Goal: Task Accomplishment & Management: Manage account settings

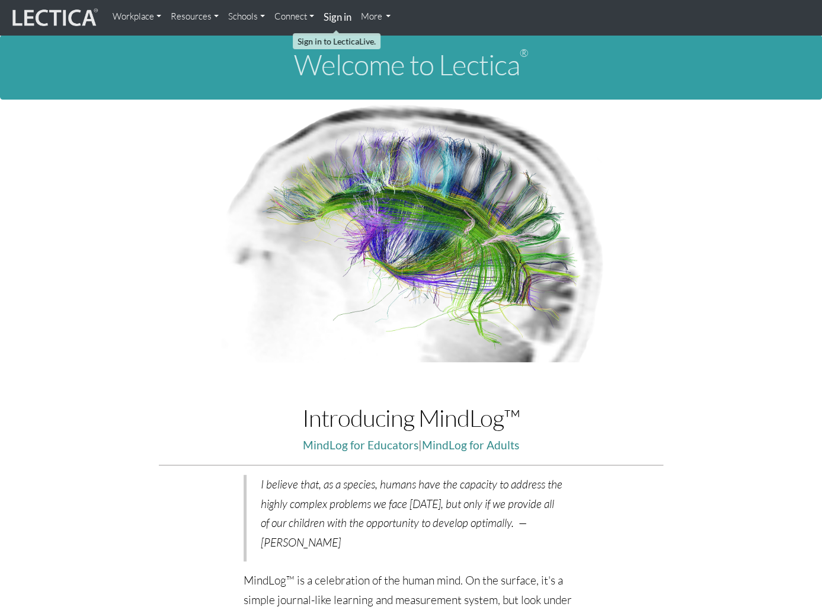
click at [339, 24] on link "Sign in" at bounding box center [337, 17] width 37 height 25
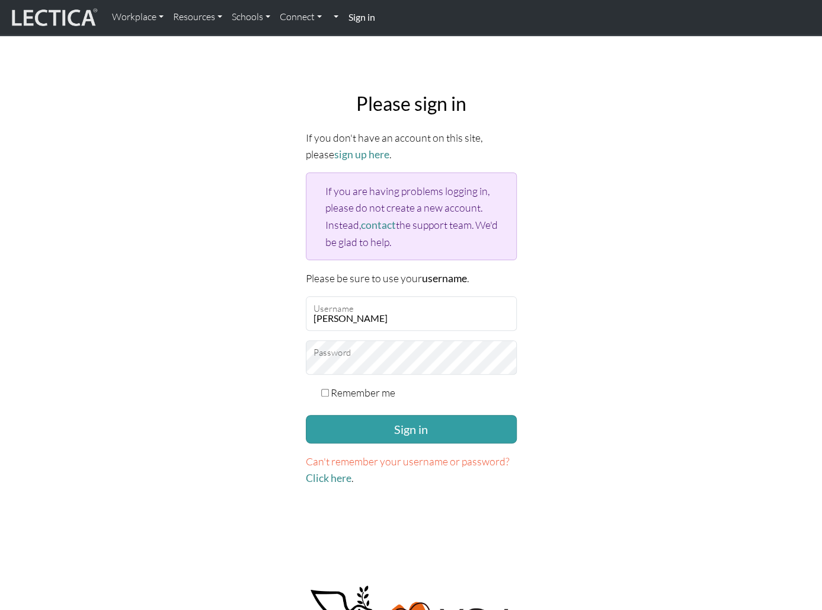
click at [326, 391] on input "Remember me" at bounding box center [325, 393] width 8 height 8
checkbox input "true"
click at [432, 434] on button "Sign in" at bounding box center [411, 429] width 211 height 28
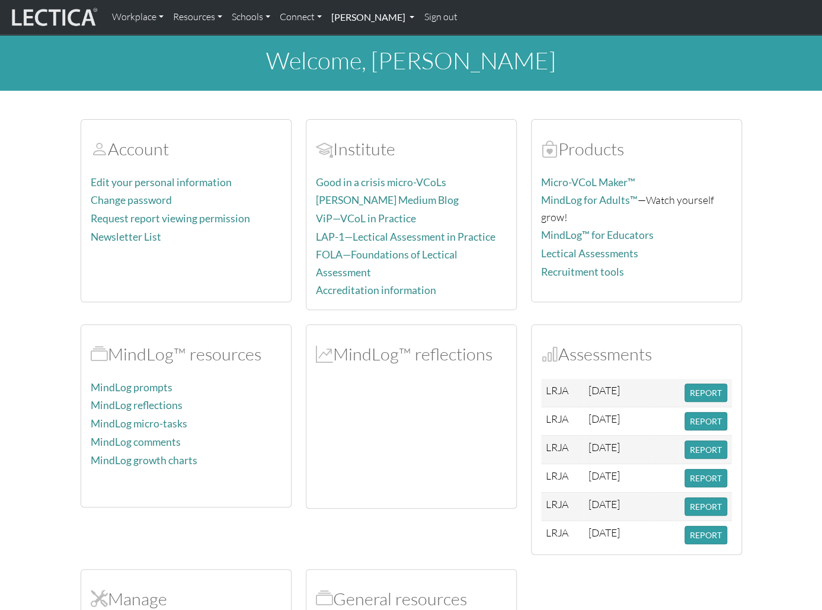
click at [405, 17] on link "Jonathan Reams" at bounding box center [372, 17] width 92 height 25
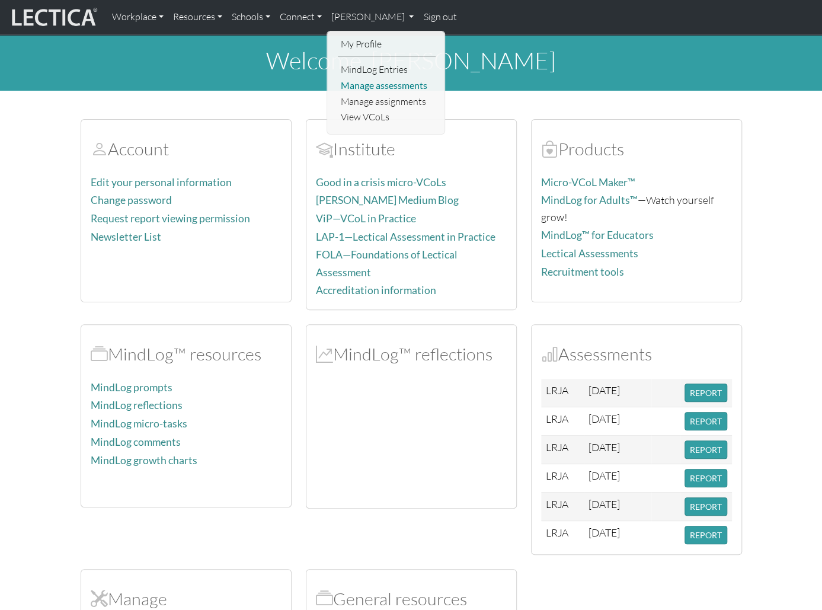
click at [392, 82] on link "Manage assessments" at bounding box center [387, 86] width 98 height 16
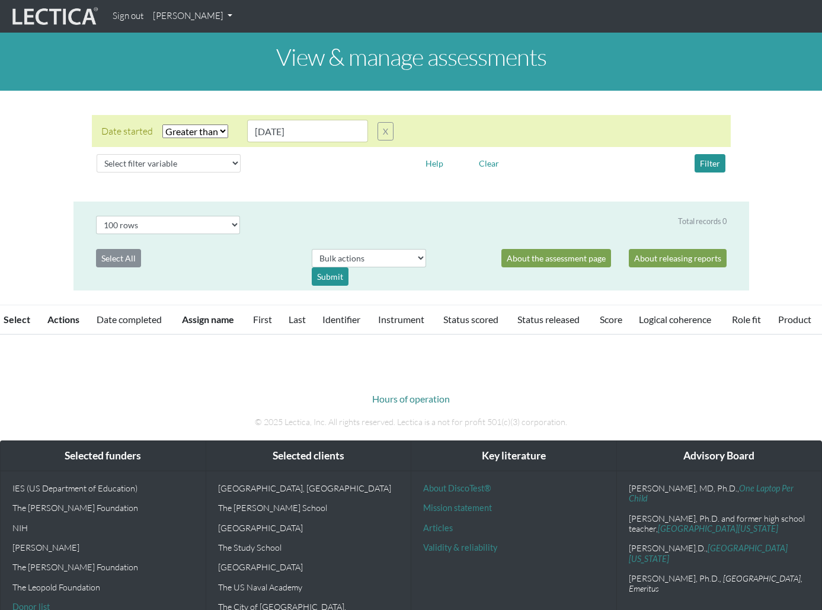
select select "gt"
select select "100"
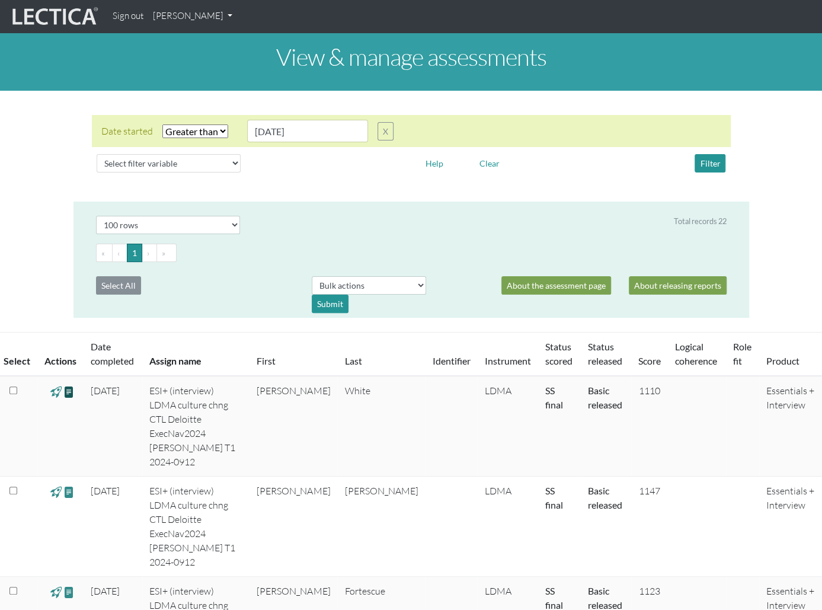
click at [66, 390] on span at bounding box center [68, 391] width 11 height 14
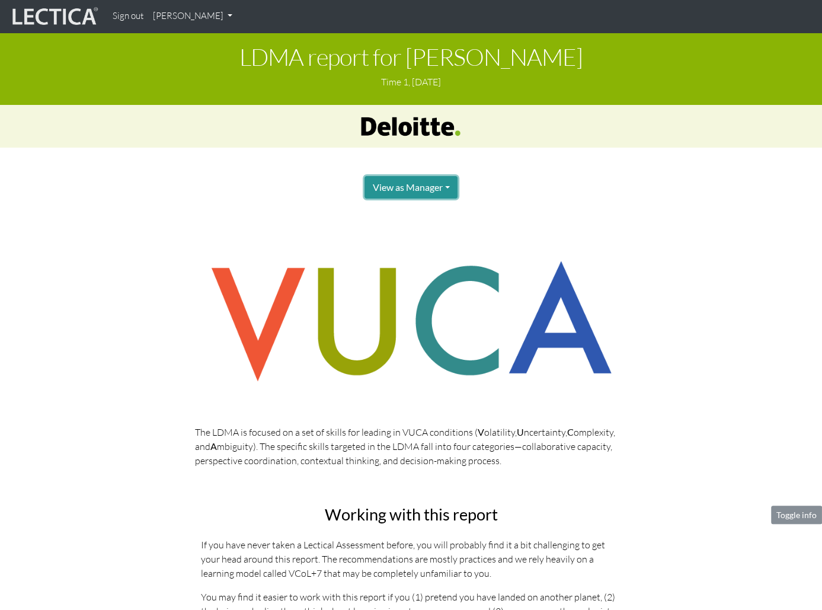
click at [449, 188] on button "View as Manager" at bounding box center [410, 187] width 92 height 23
click at [450, 188] on button "View as Manager" at bounding box center [410, 187] width 92 height 23
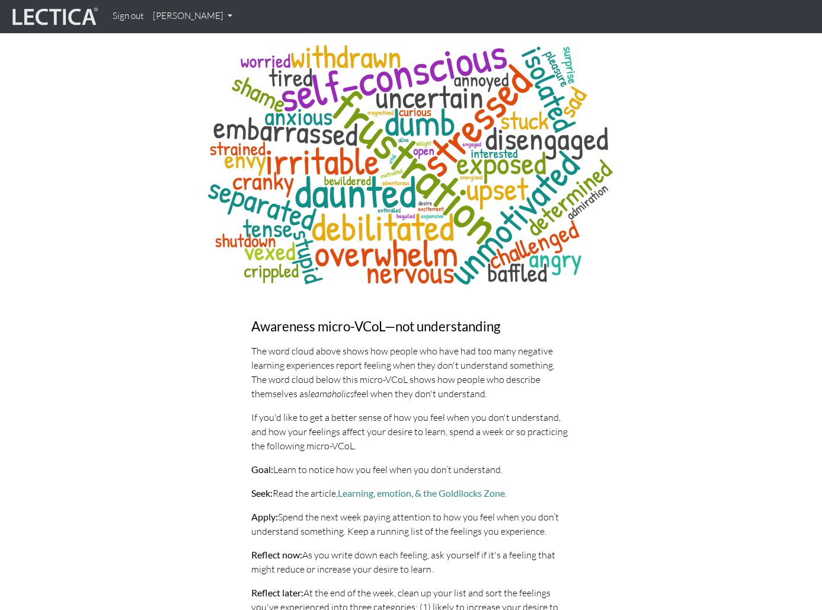
scroll to position [4292, 0]
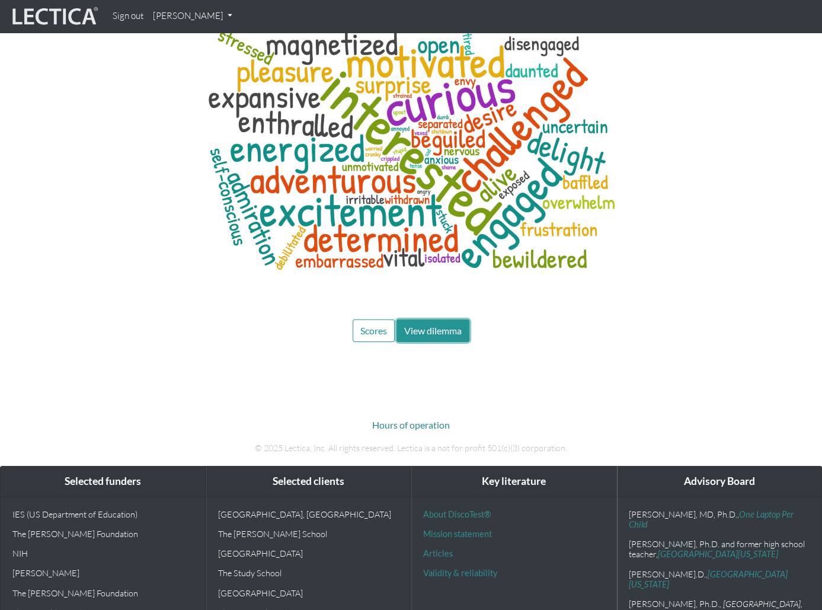
click at [431, 325] on span "View dilemma" at bounding box center [432, 330] width 57 height 11
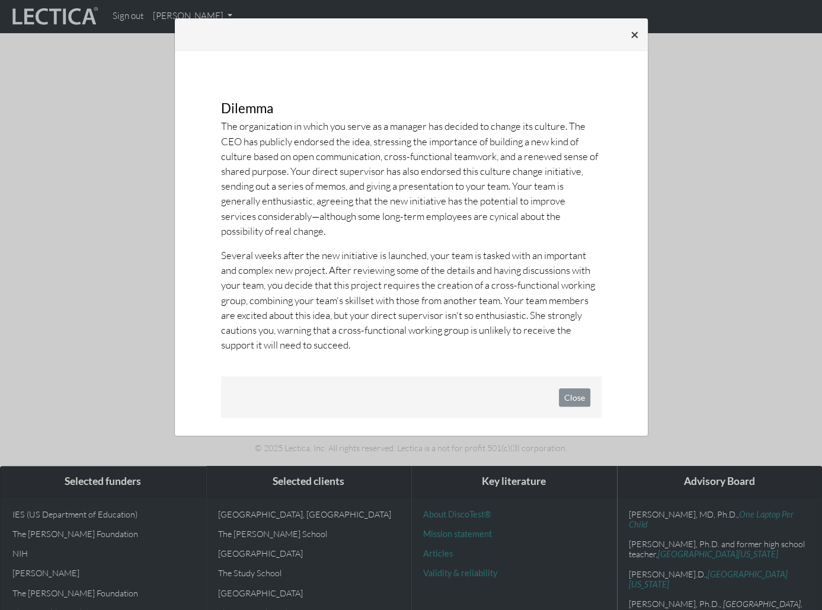
click at [636, 32] on span "×" at bounding box center [634, 33] width 8 height 17
